Goal: Task Accomplishment & Management: Use online tool/utility

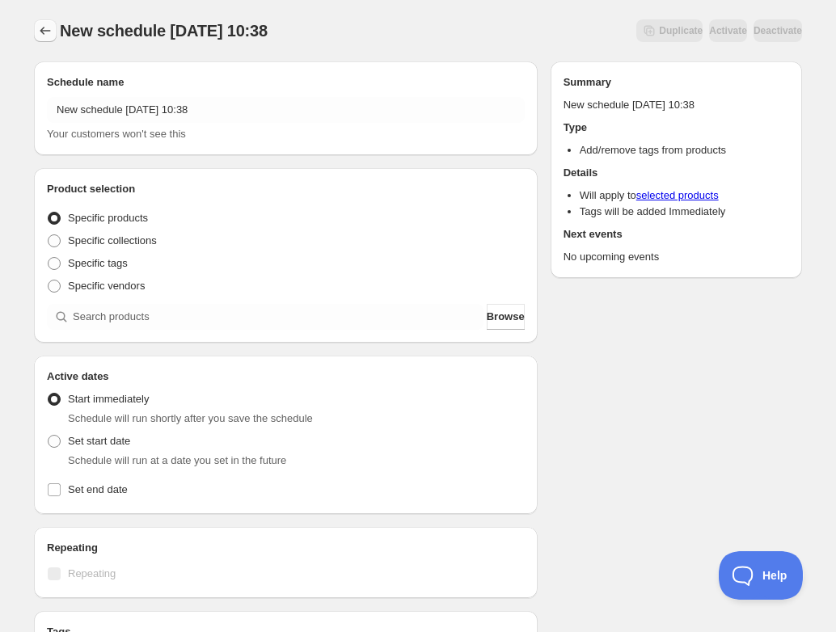
click at [42, 36] on icon "Schedules" at bounding box center [45, 31] width 16 height 16
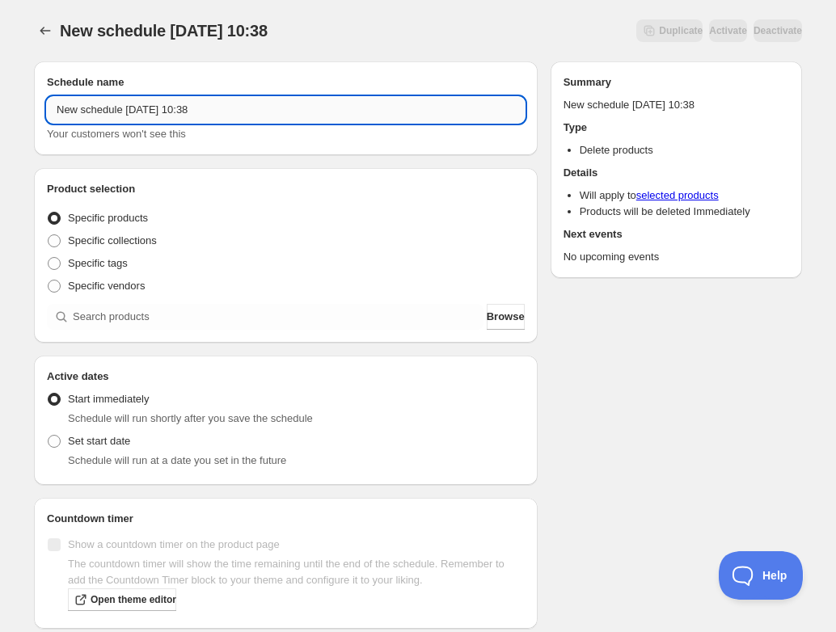
click at [179, 112] on input "New schedule [DATE] 10:38" at bounding box center [286, 110] width 478 height 26
paste input "[DATE] 6:00PM-8:00PM | Cake Decorating with Scratch Bakeshop: [DATE] Edition!"
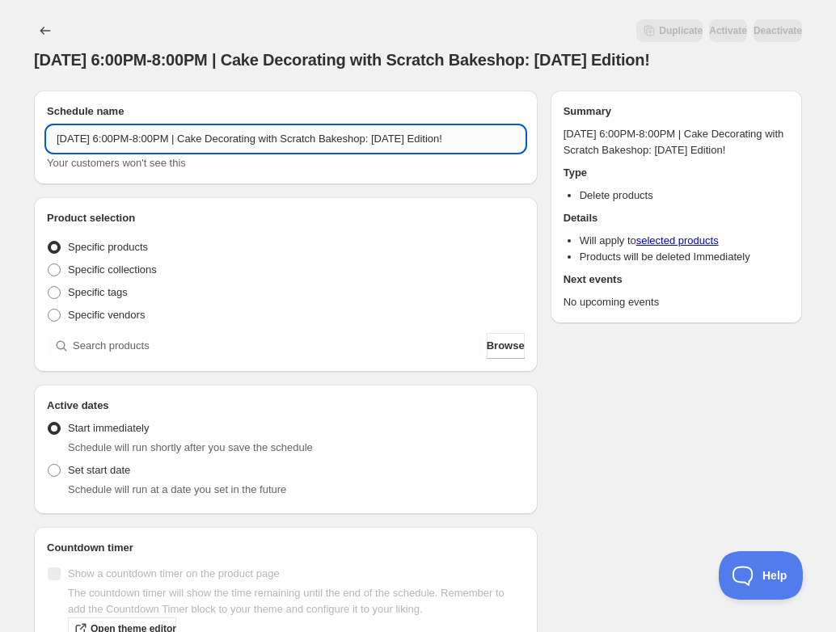
scroll to position [0, 55]
type input "[DATE] 6:00PM-8:00PM | Cake Decorating with Scratch Bakeshop: [DATE] Edition!"
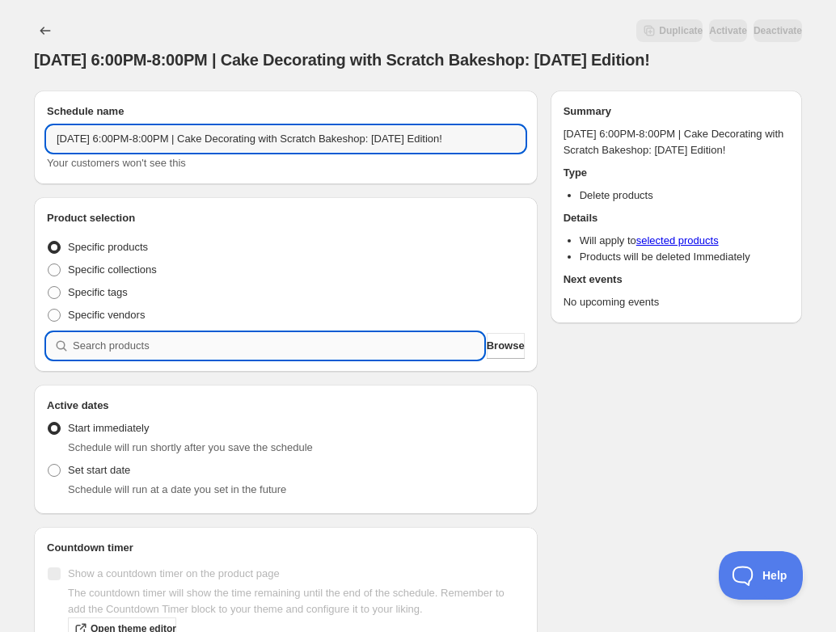
click at [127, 359] on input "search" at bounding box center [278, 346] width 411 height 26
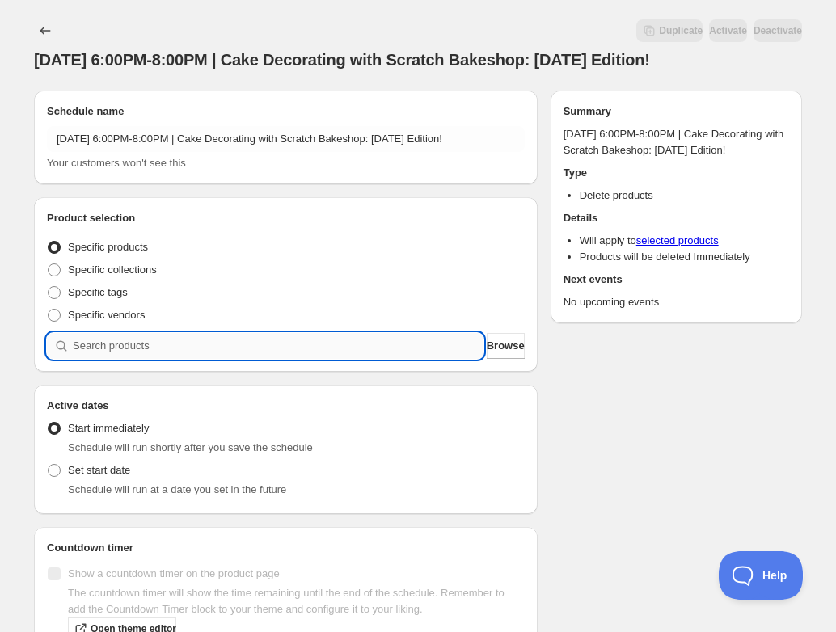
paste input "[DATE] 6:00PM-8:00PM | Cake Decorating with Scratch Bakeshop: [DATE] Edition!"
type input "[DATE] 6:00PM-8:00PM | Cake Decorating with Scratch Bakeshop: [DATE] Edition!"
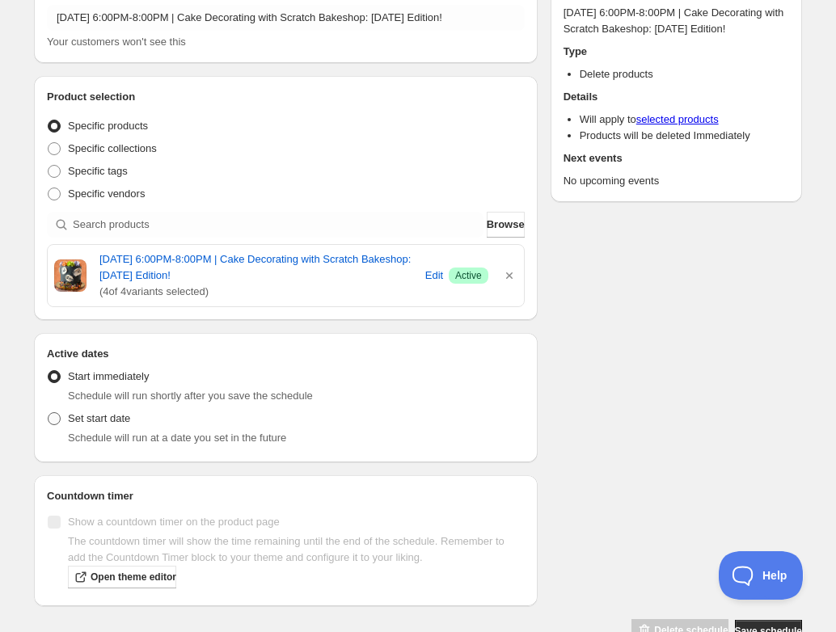
click at [95, 424] on span "Set start date" at bounding box center [99, 418] width 62 height 12
click at [49, 413] on input "Set start date" at bounding box center [48, 412] width 1 height 1
radio input "true"
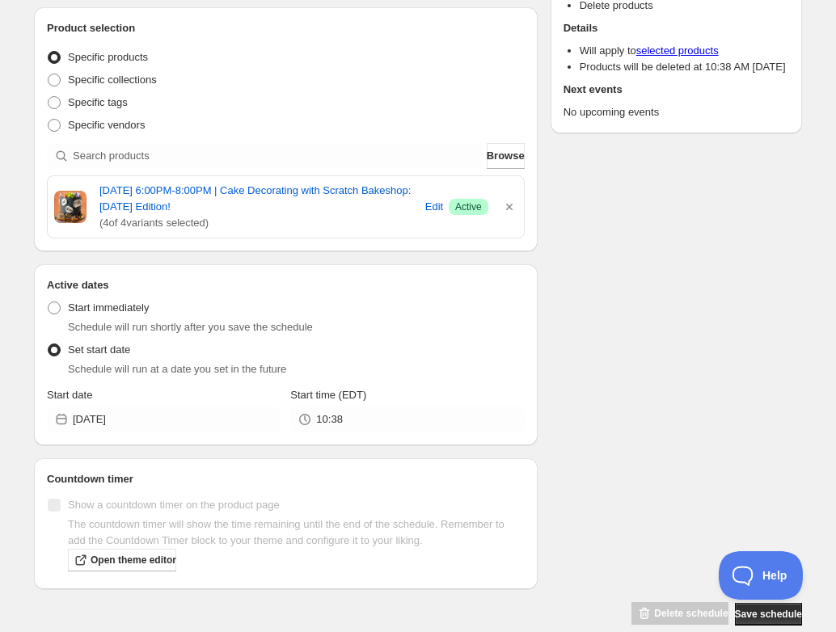
scroll to position [212, 0]
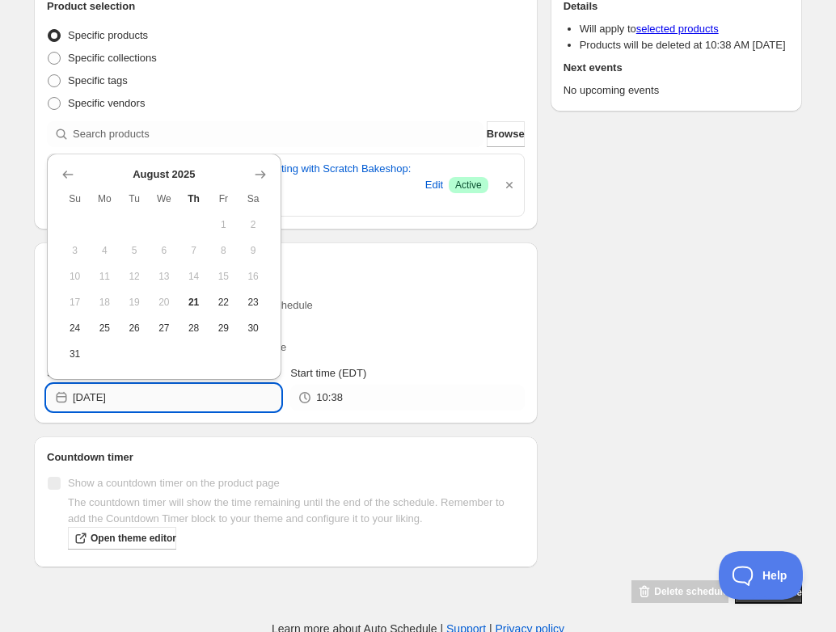
click at [160, 409] on input "[DATE]" at bounding box center [177, 398] width 208 height 26
click at [260, 176] on icon "Show next month, September 2025" at bounding box center [260, 175] width 16 height 16
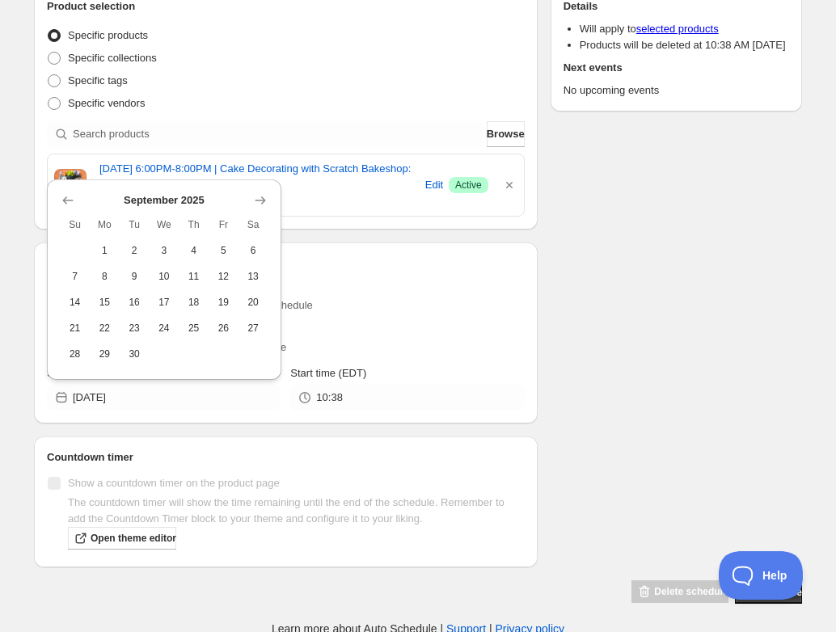
click at [272, 201] on div "[DATE] Su Mo Tu We Th Fr Sa 1 2 3 4 5 6 7 8 9 10 11 12 13 14 15 16 17 18 19 20 …" at bounding box center [164, 279] width 234 height 200
click at [268, 201] on button "Show next month, October 2025" at bounding box center [260, 200] width 23 height 23
click at [263, 202] on icon "Show next month, November 2025" at bounding box center [260, 200] width 11 height 8
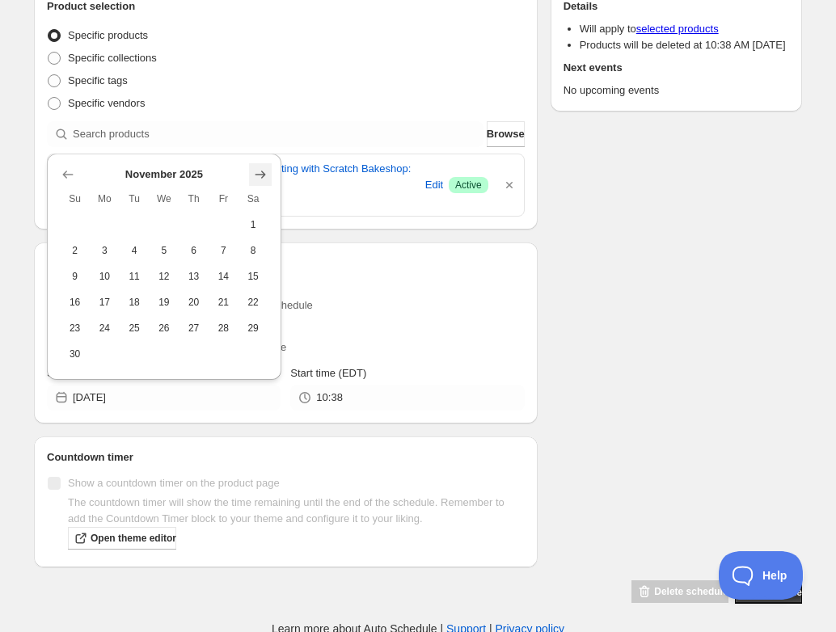
click at [252, 168] on icon "Show next month, December 2025" at bounding box center [260, 175] width 16 height 16
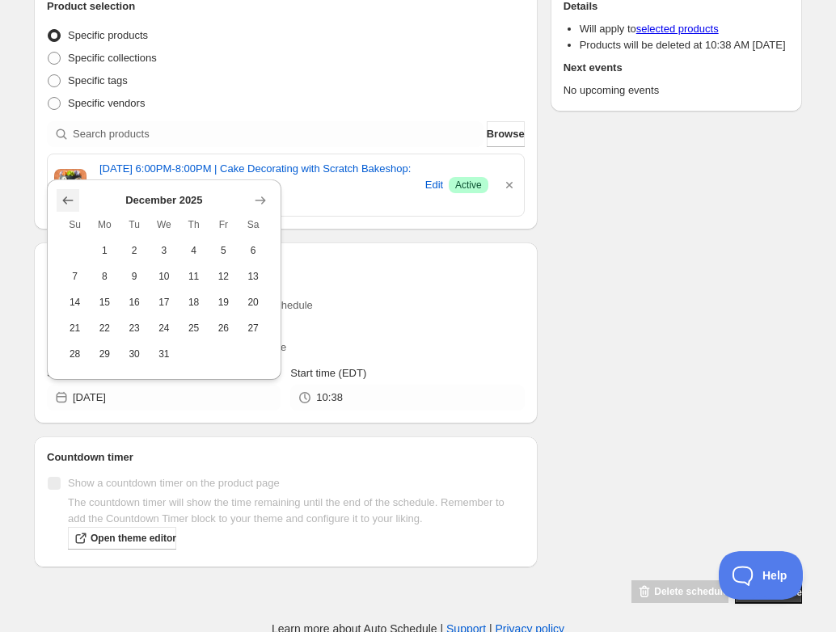
click at [62, 200] on icon "Show previous month, November 2025" at bounding box center [68, 200] width 16 height 16
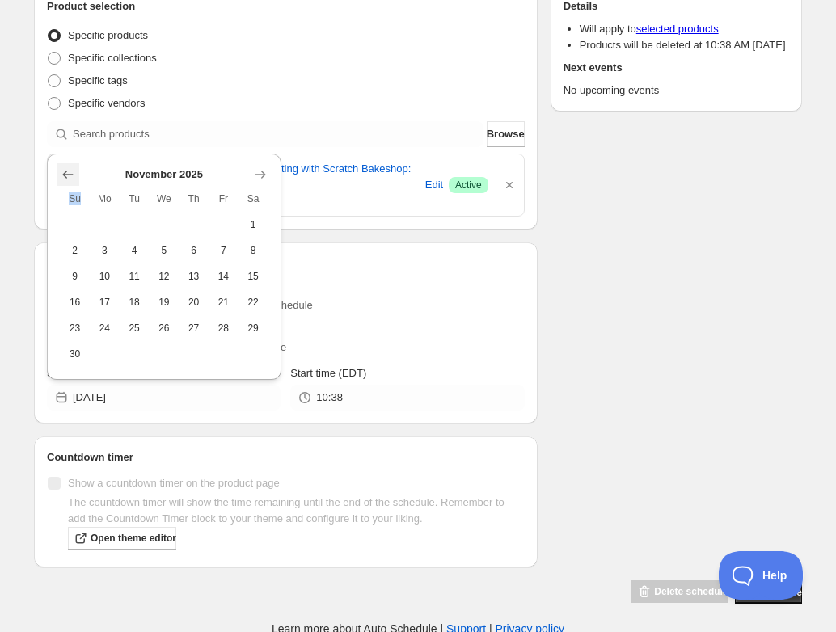
click at [62, 200] on th "Su" at bounding box center [75, 199] width 30 height 26
click at [62, 177] on icon "Show previous month, October 2025" at bounding box center [68, 175] width 16 height 16
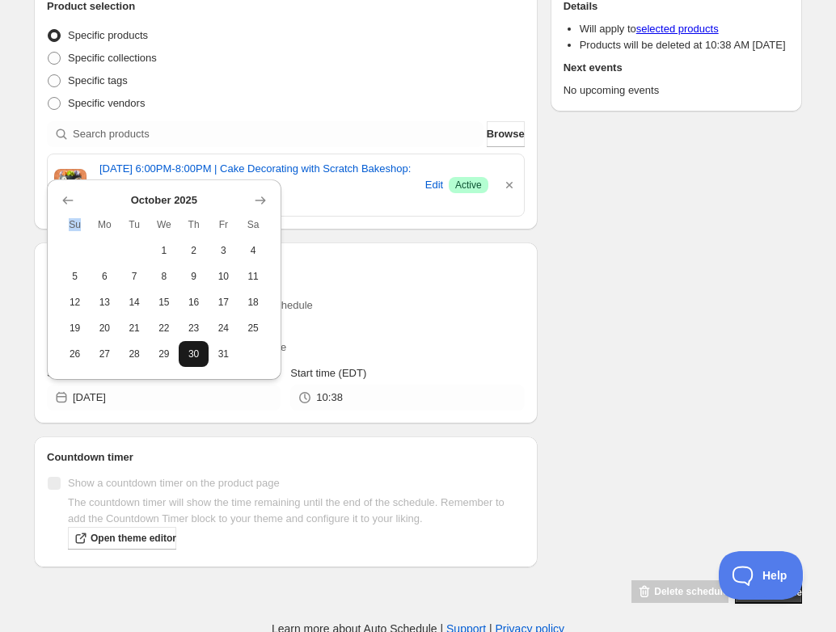
click at [195, 354] on span "30" at bounding box center [193, 354] width 17 height 13
type input "[DATE]"
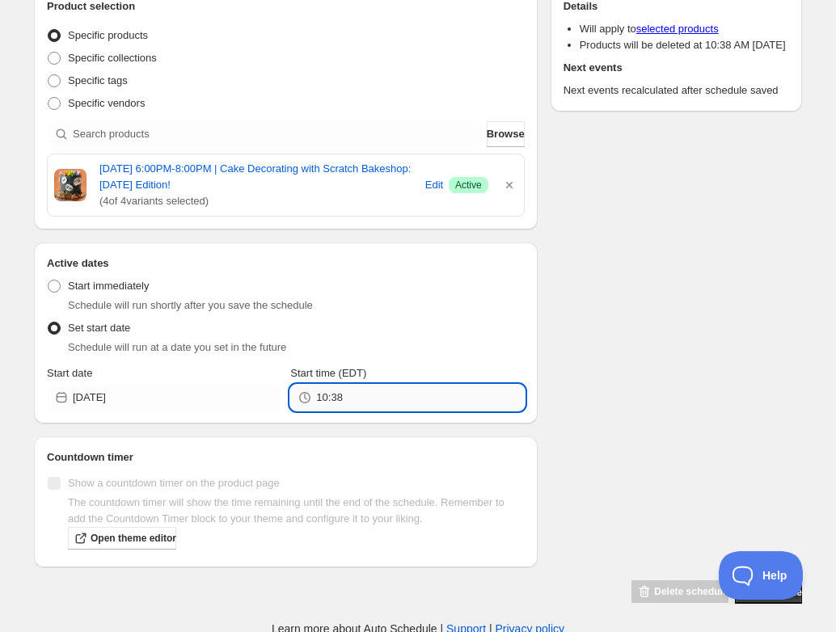
click at [364, 411] on input "10:38" at bounding box center [420, 398] width 208 height 26
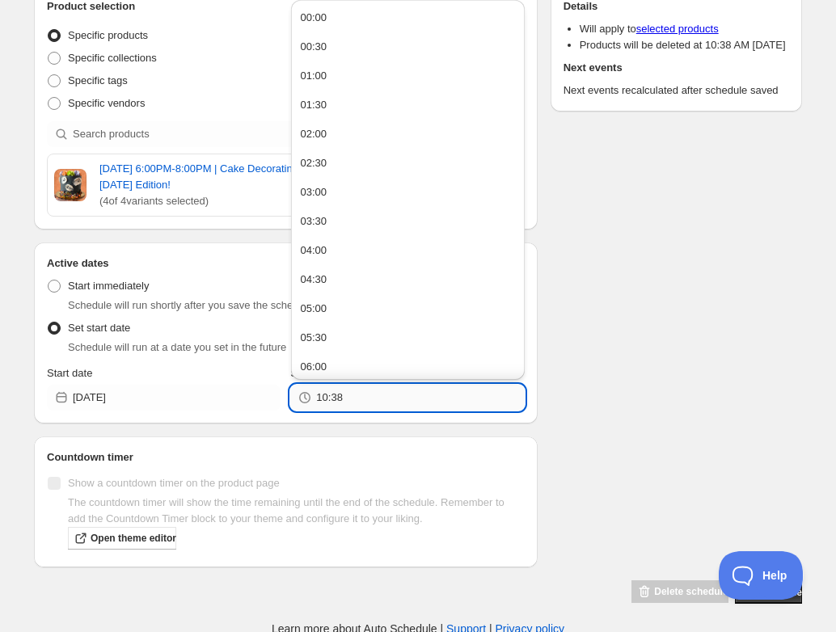
click at [364, 411] on input "10:38" at bounding box center [420, 398] width 208 height 26
type input "20:00"
click at [682, 399] on div "Schedule name [DATE] 6:00PM-8:00PM | Cake Decorating with Scratch Bakeshop: [DA…" at bounding box center [411, 235] width 781 height 739
